Goal: Task Accomplishment & Management: Complete application form

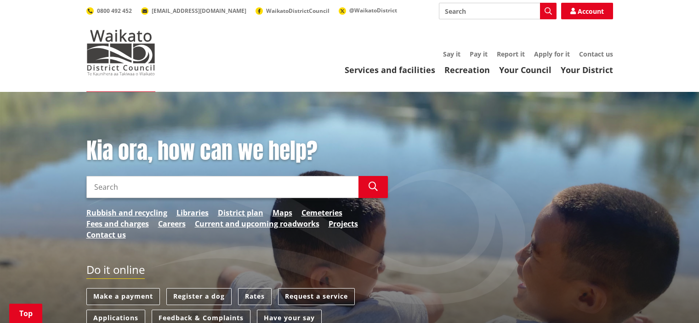
scroll to position [138, 0]
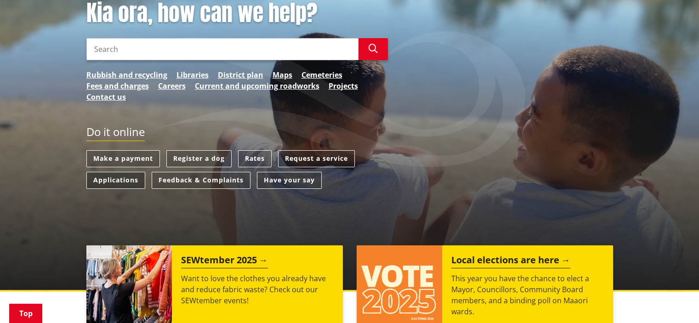
click at [130, 182] on link "Applications" at bounding box center [115, 180] width 59 height 17
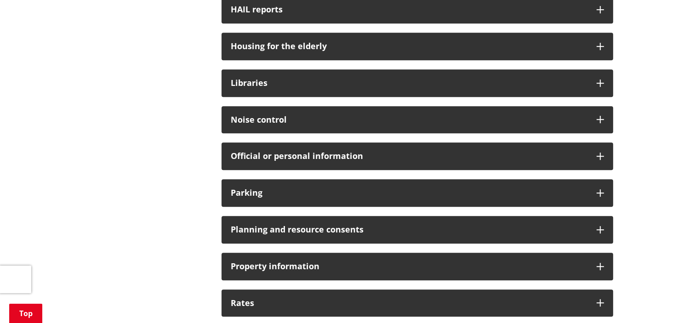
scroll to position [689, 0]
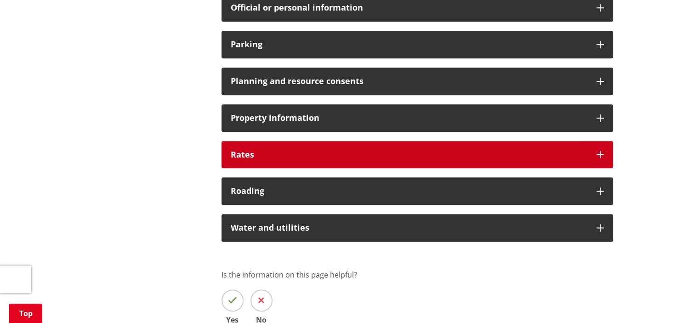
click at [282, 149] on div "Rates" at bounding box center [416, 155] width 391 height 28
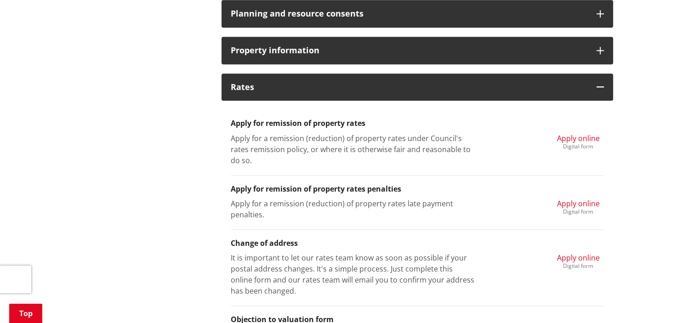
scroll to position [781, 0]
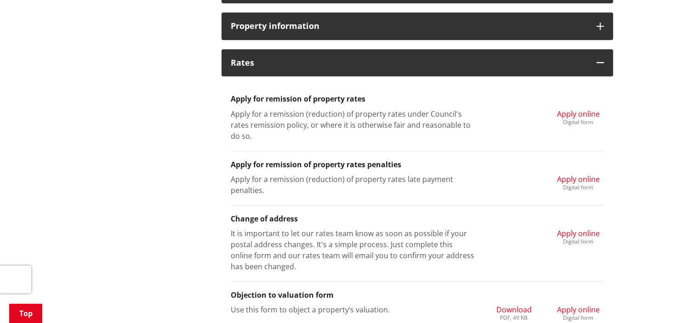
click at [580, 112] on span "Apply online" at bounding box center [578, 114] width 43 height 10
